Goal: Task Accomplishment & Management: Manage account settings

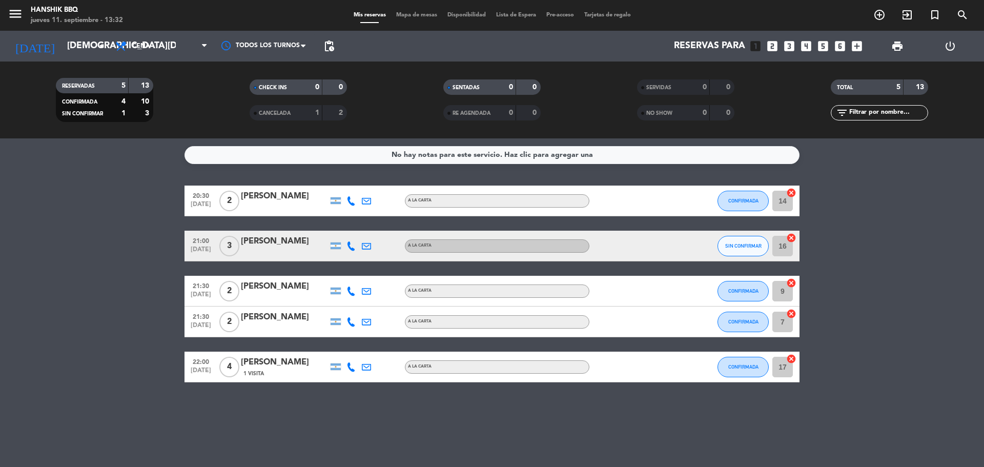
click at [279, 289] on div "[PERSON_NAME]" at bounding box center [284, 286] width 87 height 13
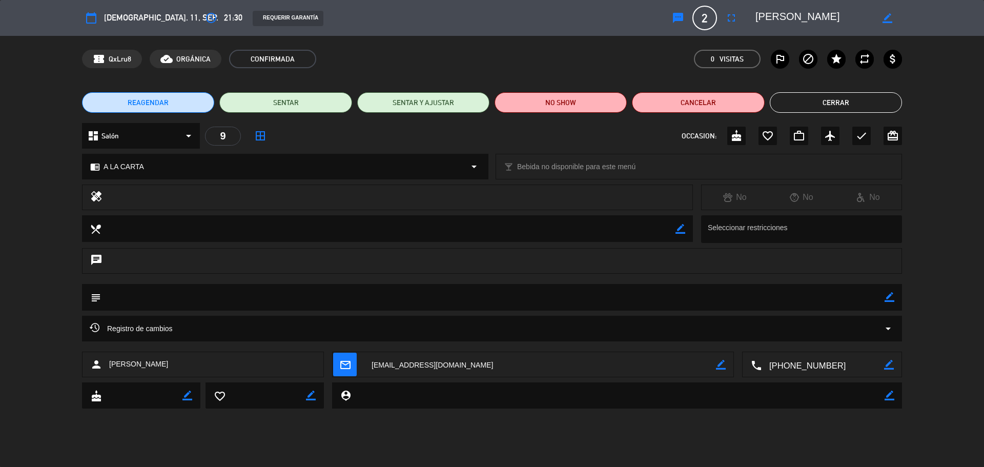
click at [815, 107] on button "Cerrar" at bounding box center [836, 102] width 132 height 20
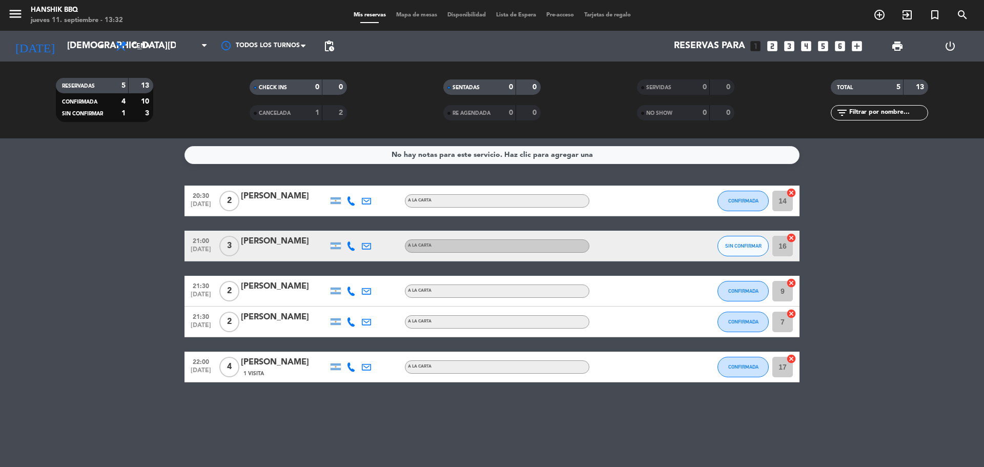
click at [353, 290] on icon at bounding box center [350, 290] width 9 height 9
click at [373, 275] on span at bounding box center [377, 274] width 8 height 8
click at [347, 199] on icon at bounding box center [350, 200] width 9 height 9
click at [137, 290] on bookings-row "20:30 [DATE] 2 [PERSON_NAME] [PHONE_NUMBER] Copiar content_paste | A LA CARTA C…" at bounding box center [492, 284] width 984 height 197
click at [351, 244] on icon at bounding box center [350, 245] width 9 height 9
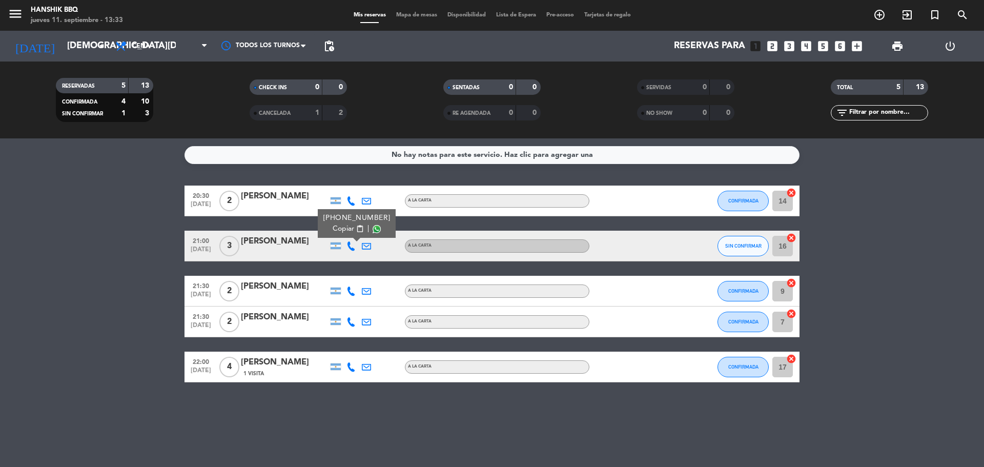
click at [373, 229] on span at bounding box center [377, 229] width 8 height 8
click at [117, 161] on service-notes "No hay notas para este servicio. Haz clic para agregar una" at bounding box center [492, 155] width 984 height 18
click at [109, 264] on bookings-row "20:30 [DATE] 2 [PERSON_NAME] A LA CARTA CONFIRMADA 14 cancel 21:00 [DATE] 3 [PE…" at bounding box center [492, 284] width 984 height 197
click at [728, 244] on span "SIN CONFIRMAR" at bounding box center [743, 246] width 36 height 6
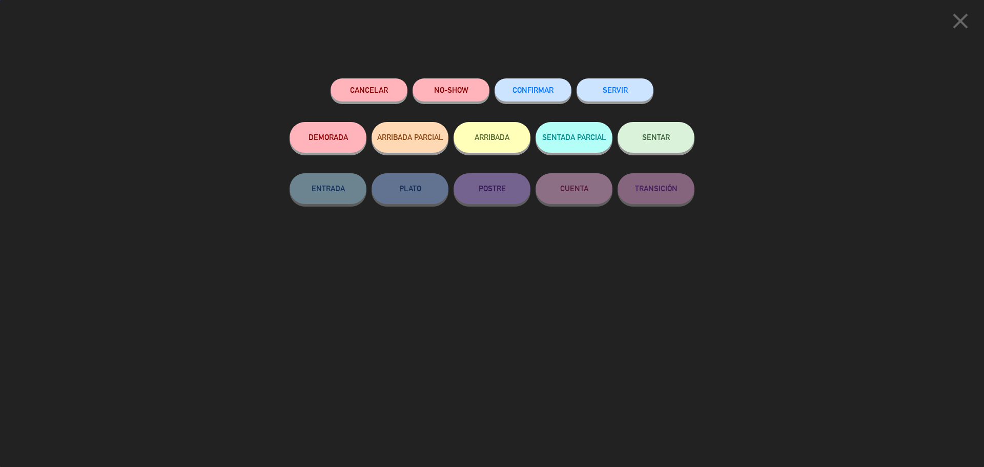
click at [539, 80] on button "CONFIRMAR" at bounding box center [533, 89] width 77 height 23
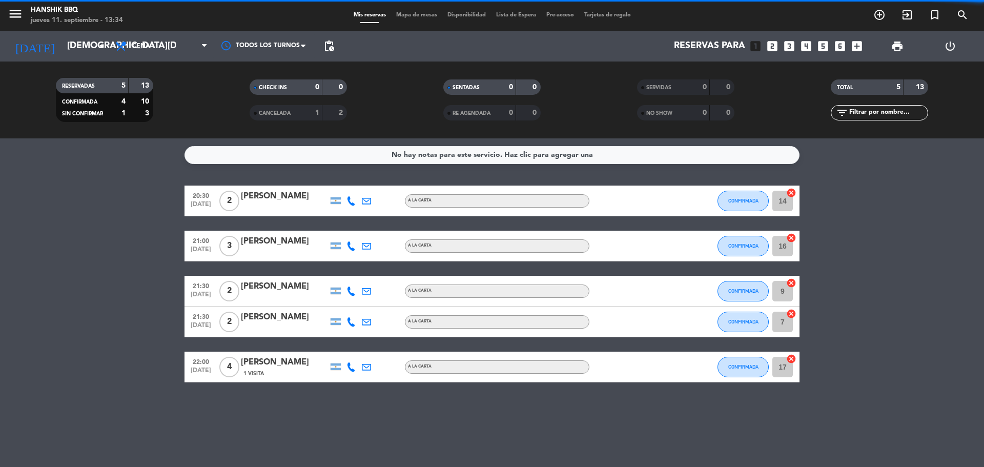
click at [97, 320] on bookings-row "20:30 [DATE] 2 [PERSON_NAME] A LA CARTA CONFIRMADA 14 cancel 21:00 [DATE] 3 [PE…" at bounding box center [492, 284] width 984 height 197
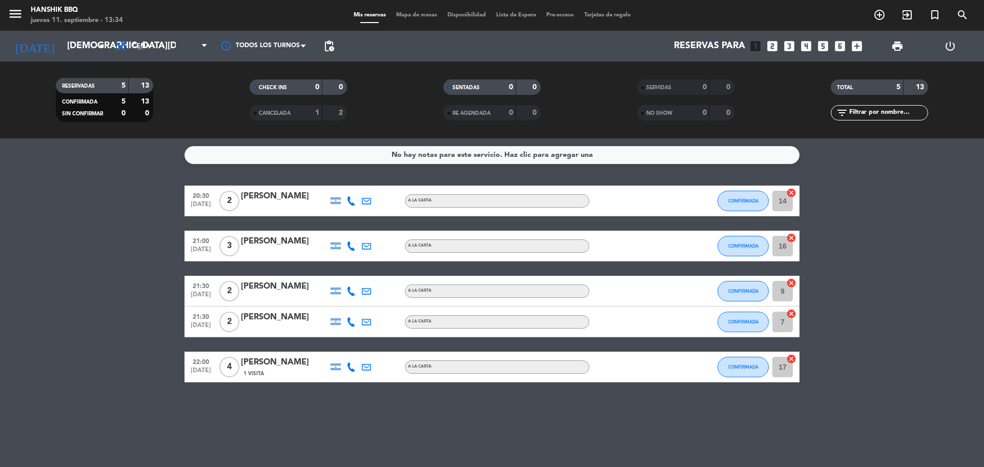
click at [100, 379] on bookings-row "20:30 [DATE] 2 [PERSON_NAME] A LA CARTA CONFIRMADA 14 cancel 21:00 [DATE] 3 [PE…" at bounding box center [492, 284] width 984 height 197
click at [354, 365] on icon at bounding box center [350, 366] width 9 height 9
click at [373, 346] on span at bounding box center [377, 350] width 8 height 8
drag, startPoint x: 107, startPoint y: 183, endPoint x: 117, endPoint y: 181, distance: 10.4
click at [108, 183] on div "No hay notas para este servicio. Haz clic para agregar una 20:30 [DATE] 2 [PERS…" at bounding box center [492, 302] width 984 height 328
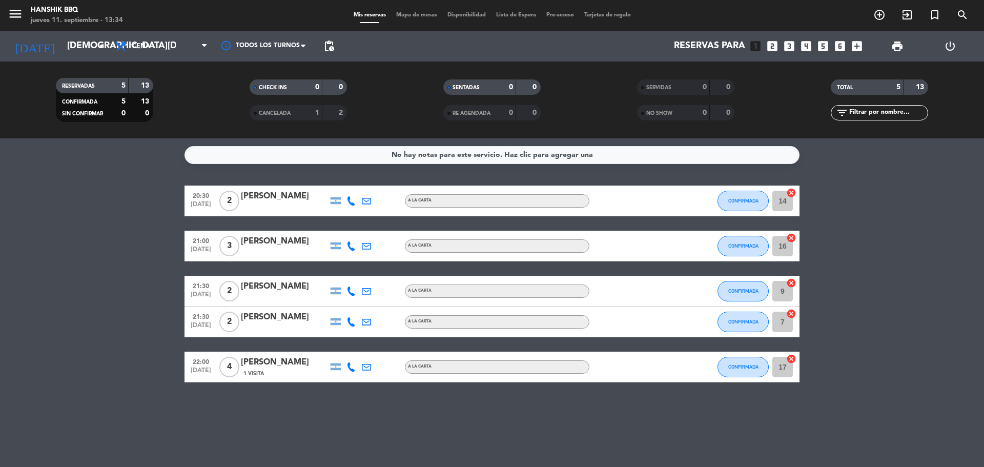
click at [352, 326] on icon at bounding box center [350, 321] width 9 height 9
click at [373, 304] on span at bounding box center [377, 305] width 8 height 8
click at [82, 279] on bookings-row "20:30 [DATE] 2 [PERSON_NAME] A LA CARTA CONFIRMADA 14 cancel 21:00 [DATE] 3 [PE…" at bounding box center [492, 284] width 984 height 197
click at [138, 242] on bookings-row "20:30 [DATE] 2 [PERSON_NAME] A LA CARTA CONFIRMADA 14 cancel 21:00 [DATE] 3 [PE…" at bounding box center [492, 284] width 984 height 197
